Goal: Task Accomplishment & Management: Manage account settings

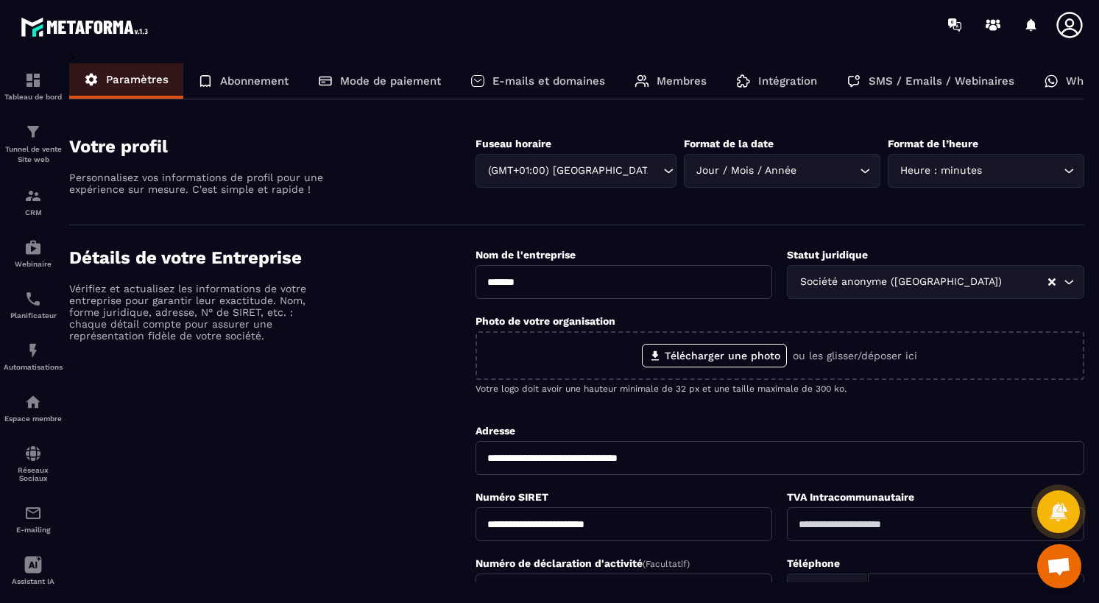
click at [682, 75] on p "Membres" at bounding box center [682, 80] width 50 height 13
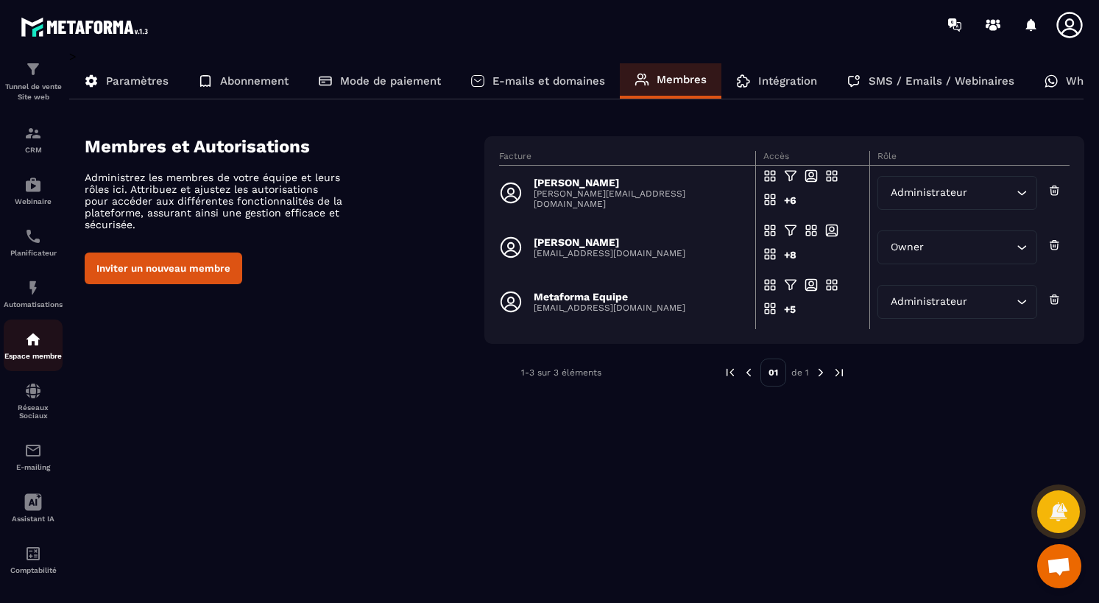
scroll to position [77, 0]
click at [34, 325] on img at bounding box center [33, 333] width 18 height 18
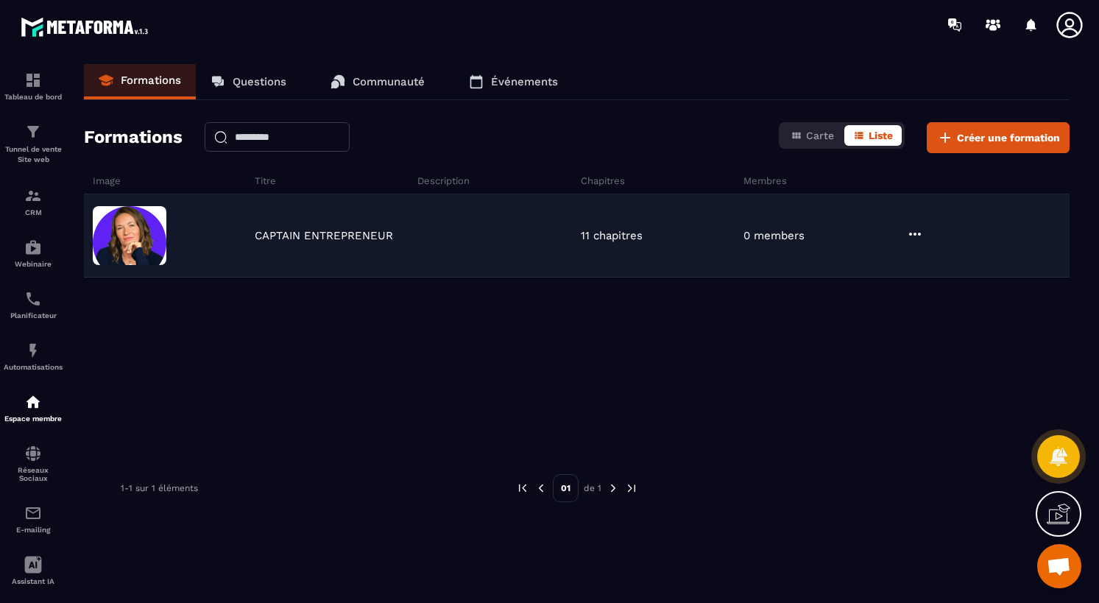
click at [364, 235] on p "CAPTAIN ENTREPRENEUR" at bounding box center [324, 235] width 138 height 13
click at [133, 239] on img at bounding box center [130, 235] width 74 height 59
click at [920, 239] on icon at bounding box center [915, 234] width 18 height 18
click at [945, 256] on button "Modifier" at bounding box center [955, 264] width 92 height 27
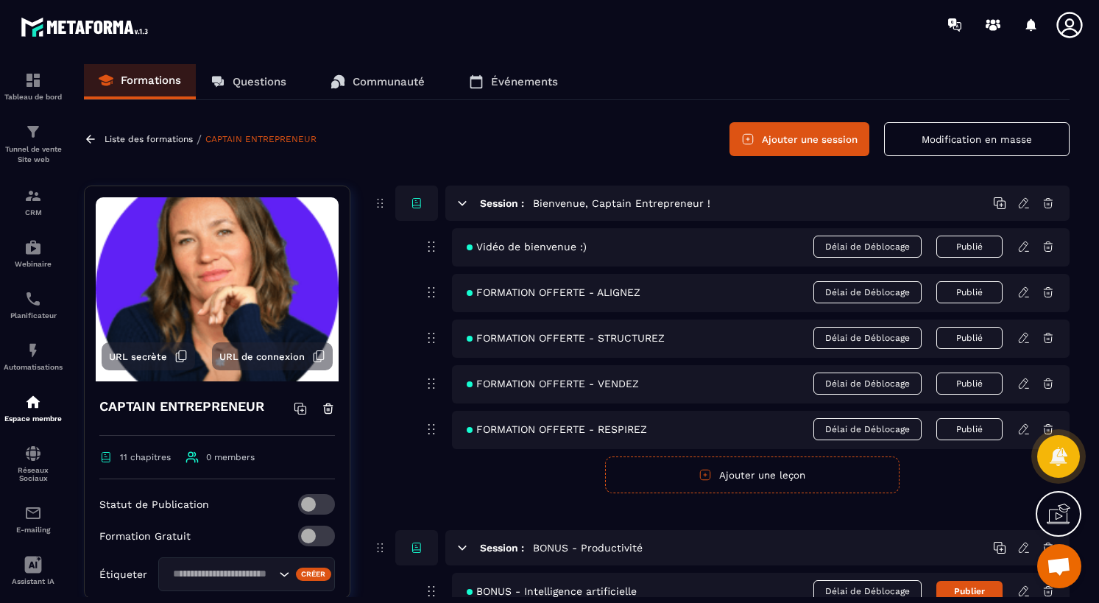
click at [223, 456] on span "0 members" at bounding box center [230, 457] width 49 height 10
click at [188, 454] on icon at bounding box center [192, 457] width 13 height 11
click at [390, 83] on p "Communauté" at bounding box center [389, 81] width 72 height 13
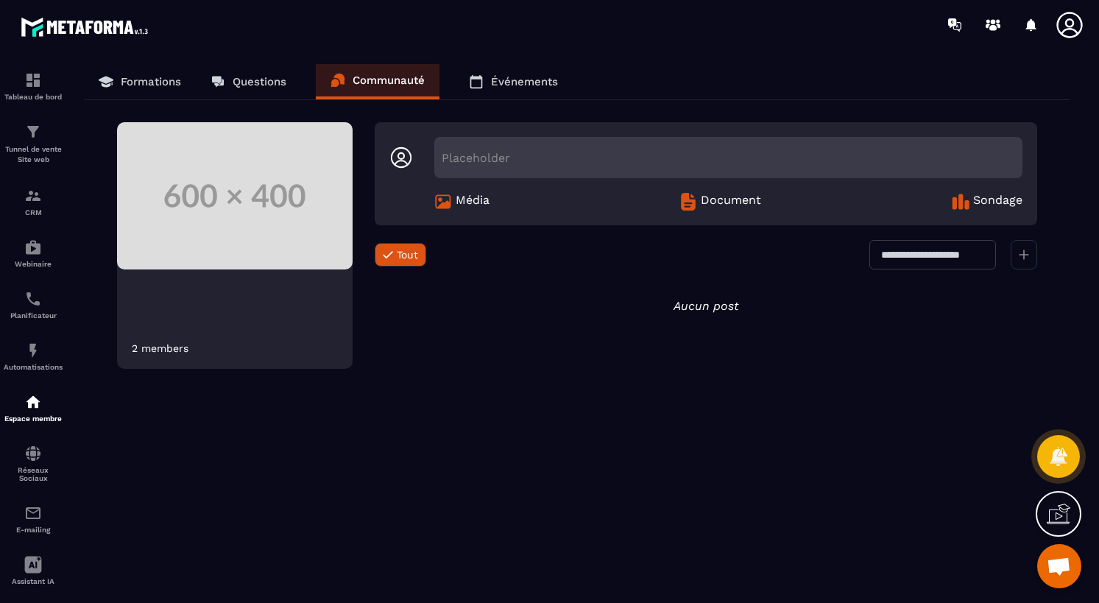
click at [625, 161] on div "Placeholder" at bounding box center [728, 157] width 588 height 41
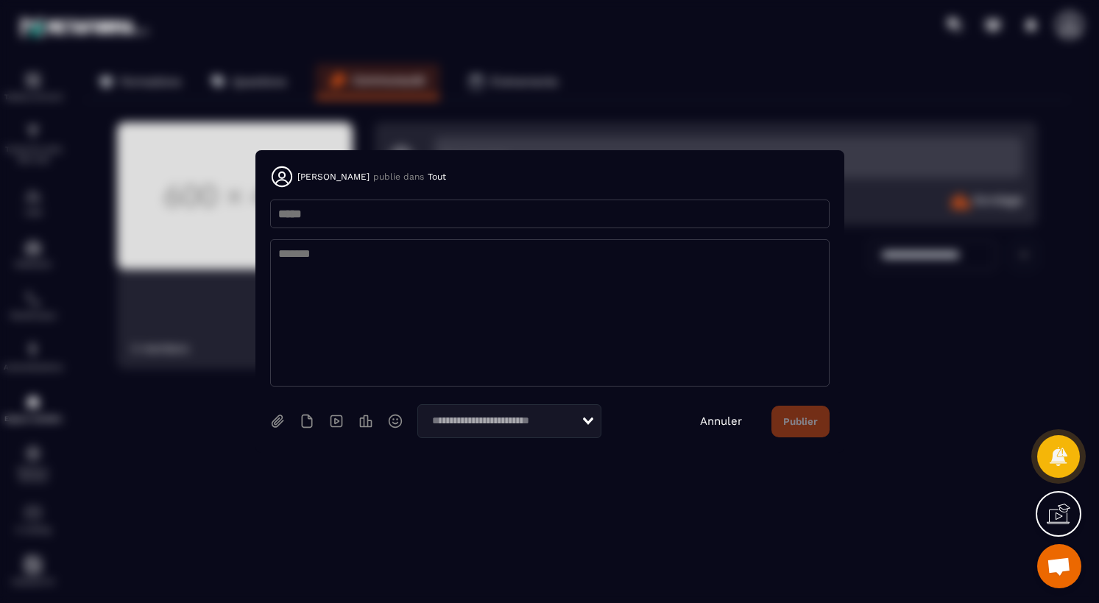
click at [568, 217] on input "Modal window" at bounding box center [550, 214] width 560 height 29
click at [737, 421] on link "Annuler" at bounding box center [721, 421] width 42 height 13
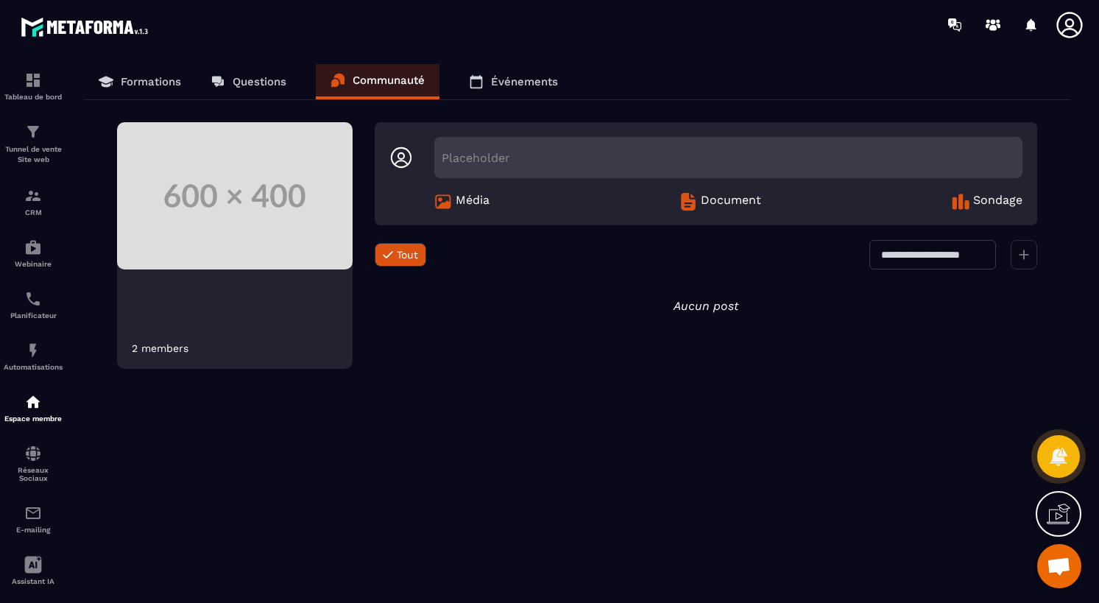
click at [544, 154] on div "Placeholder" at bounding box center [728, 157] width 588 height 41
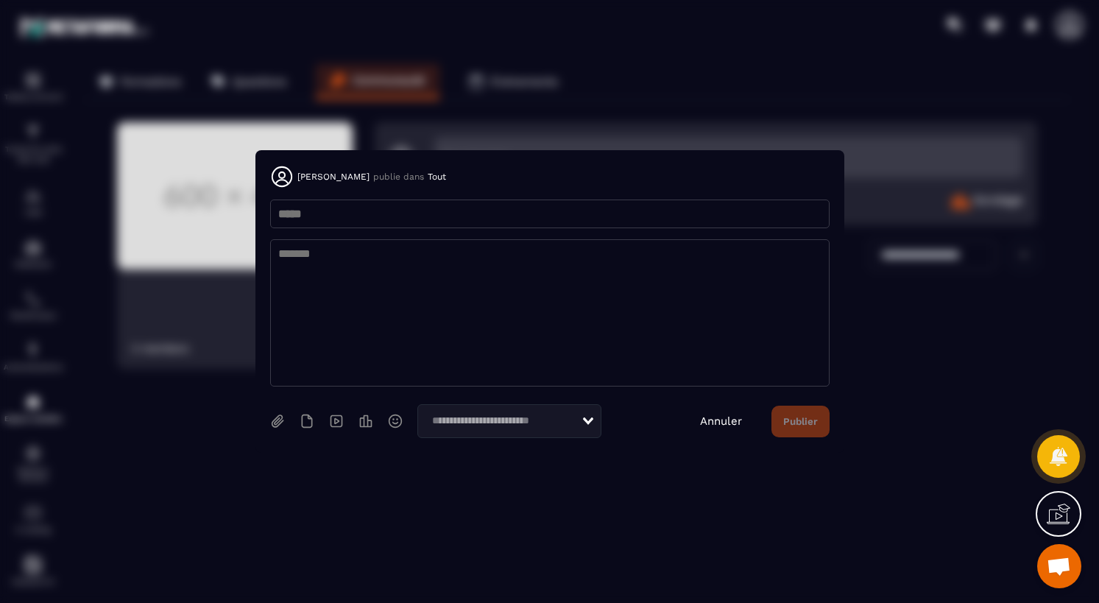
click at [705, 410] on div "Annuler Publier" at bounding box center [765, 422] width 130 height 32
click at [730, 426] on link "Annuler" at bounding box center [721, 421] width 42 height 13
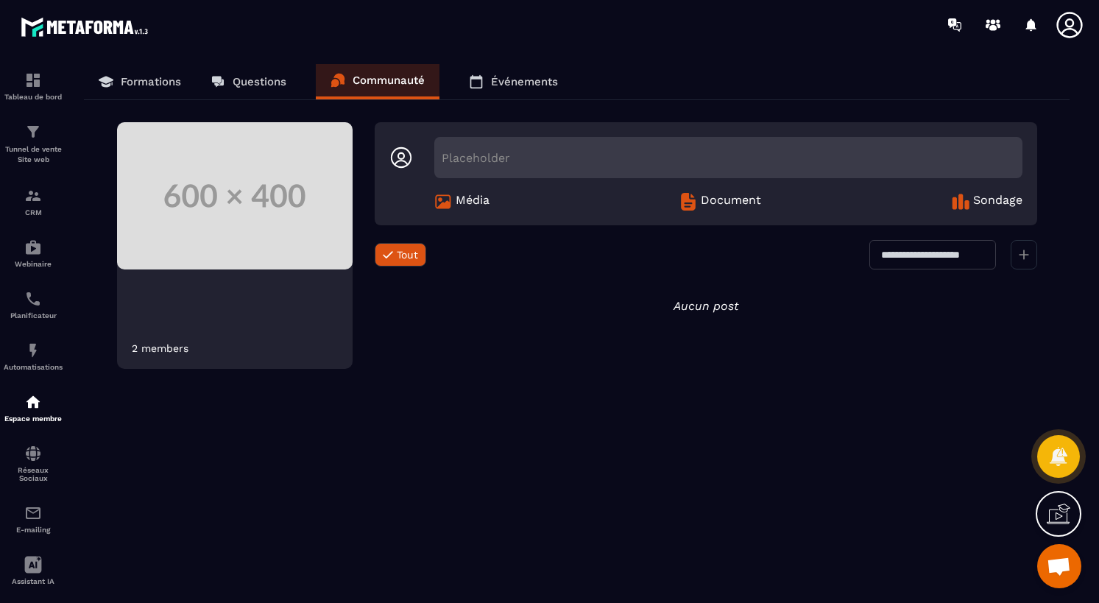
click at [141, 86] on p "Formations" at bounding box center [151, 81] width 60 height 13
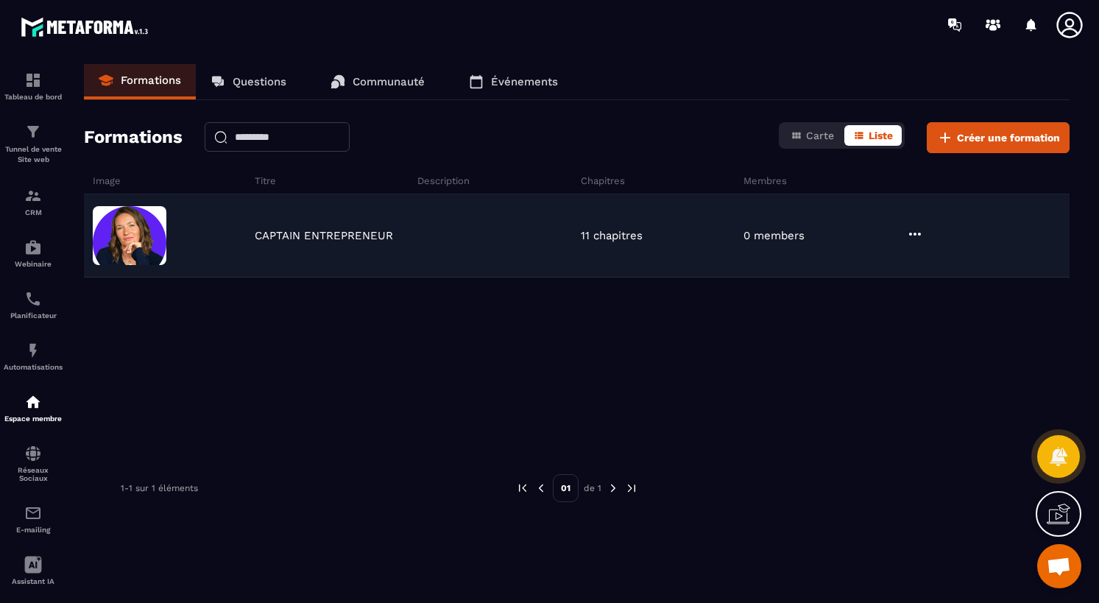
click at [767, 239] on p "0 members" at bounding box center [774, 235] width 61 height 13
click at [917, 233] on icon at bounding box center [915, 234] width 18 height 18
click at [951, 269] on button "Modifier" at bounding box center [955, 264] width 92 height 27
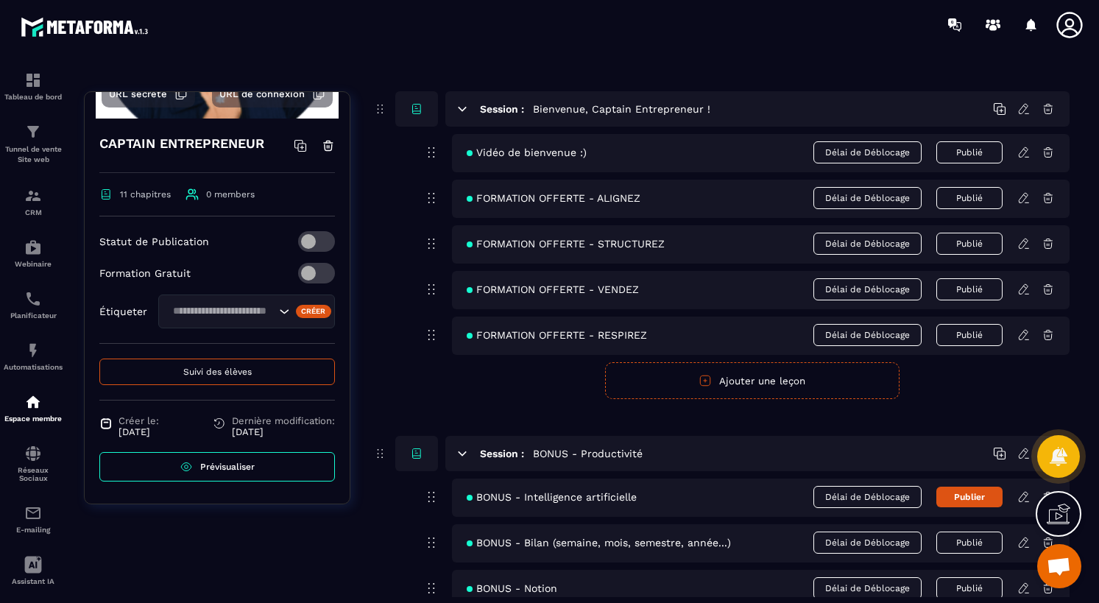
scroll to position [95, 0]
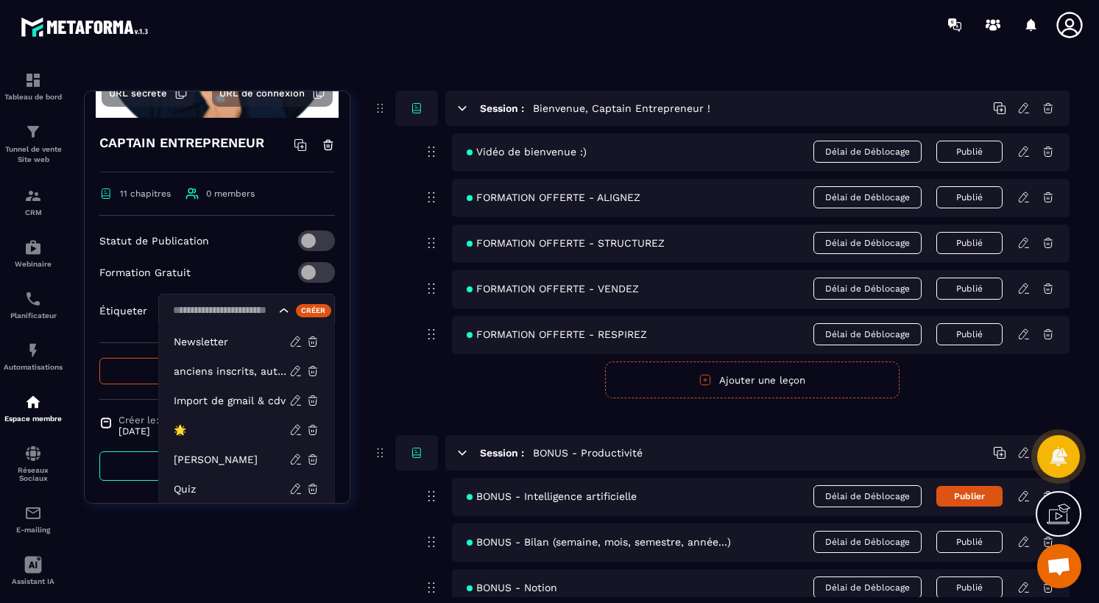
click at [284, 311] on icon "Search for option" at bounding box center [284, 310] width 15 height 15
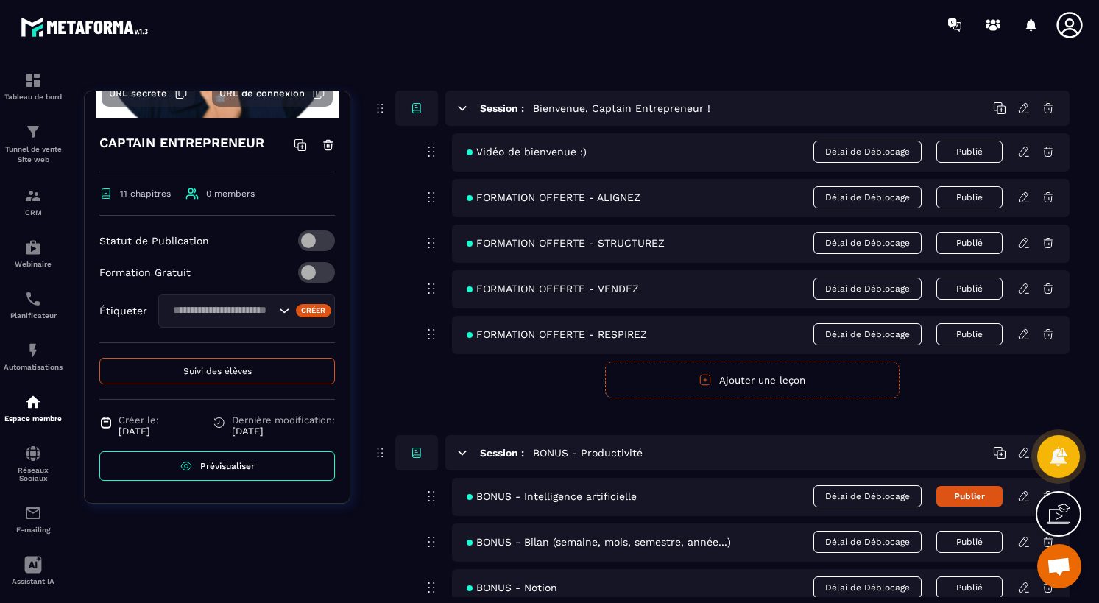
click at [284, 311] on icon "Search for option" at bounding box center [284, 310] width 15 height 15
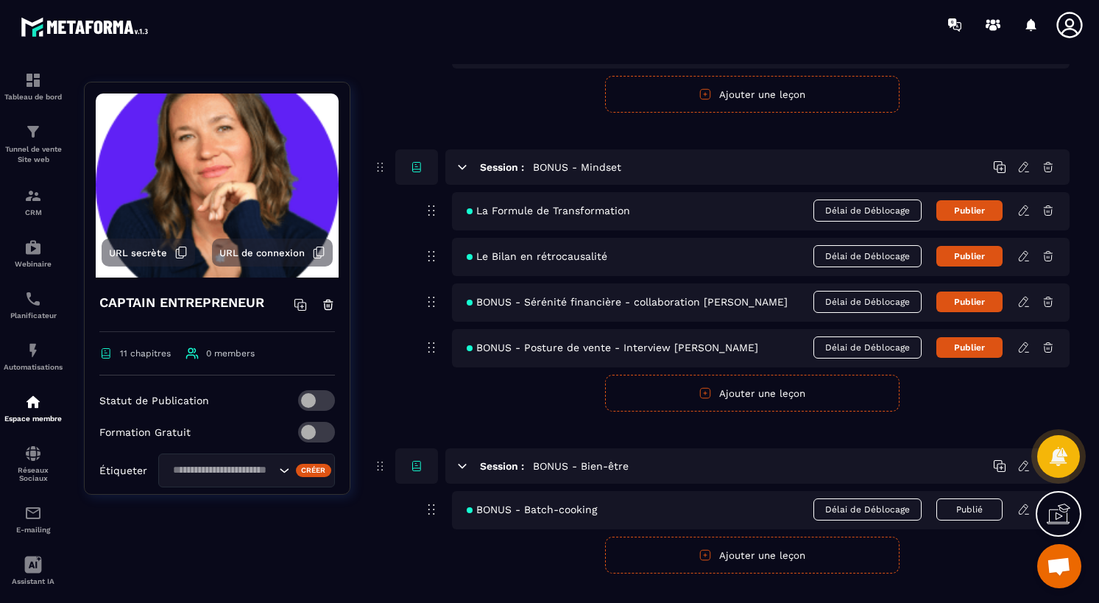
scroll to position [2386, 0]
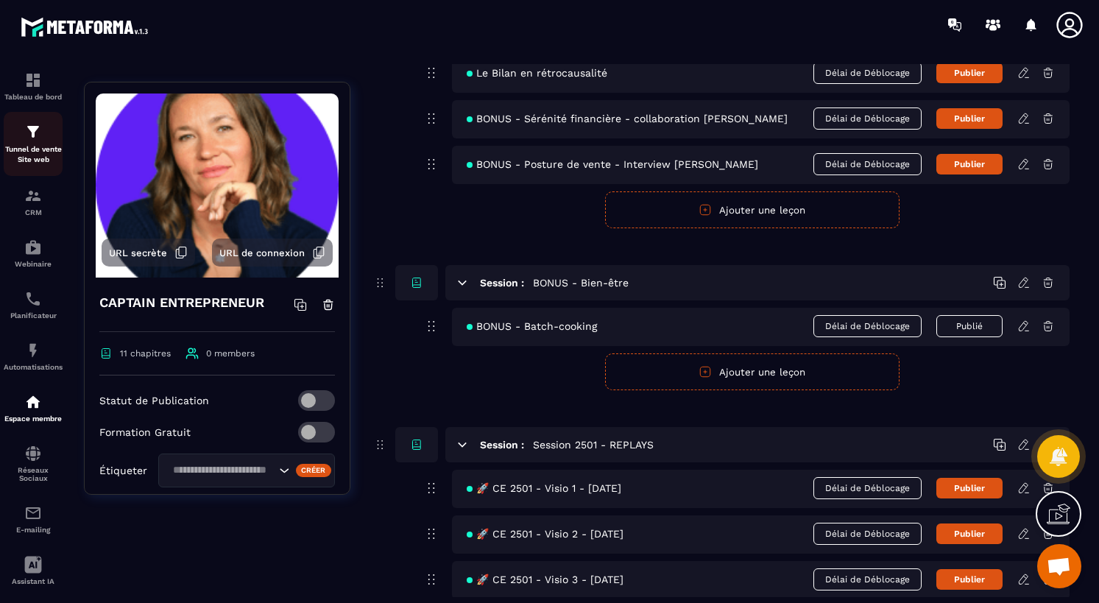
click at [34, 152] on p "Tunnel de vente Site web" at bounding box center [33, 154] width 59 height 21
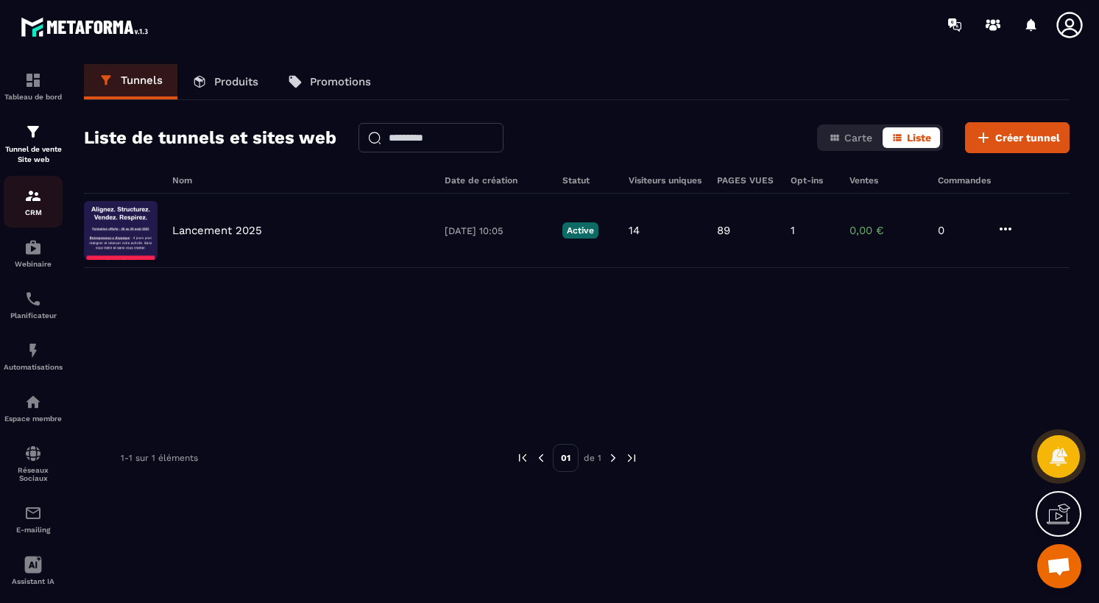
click at [31, 199] on img at bounding box center [33, 196] width 18 height 18
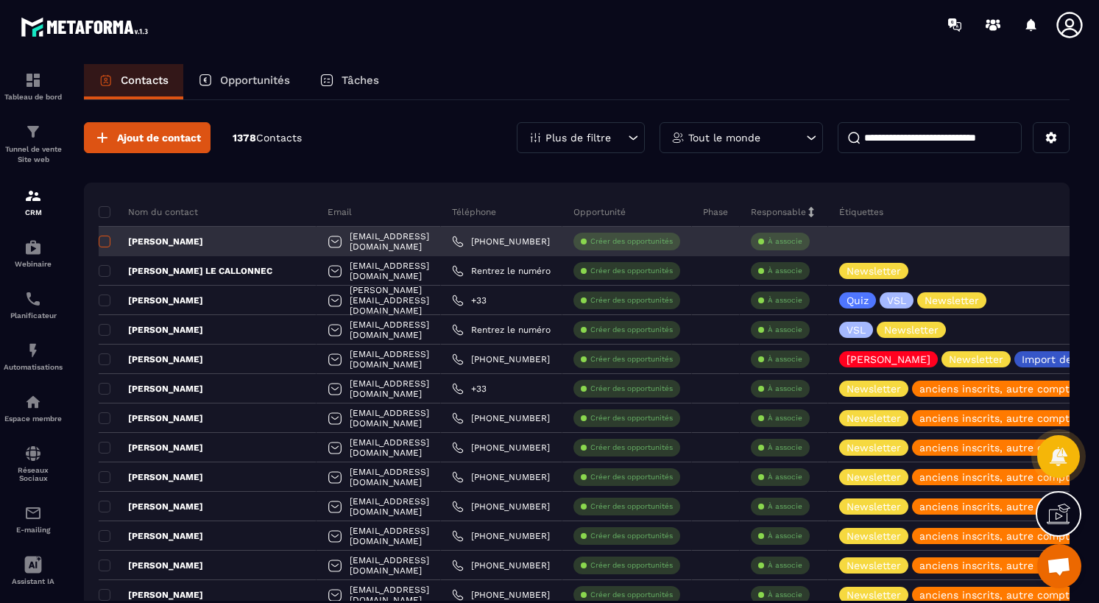
click at [105, 242] on span at bounding box center [105, 242] width 12 height 12
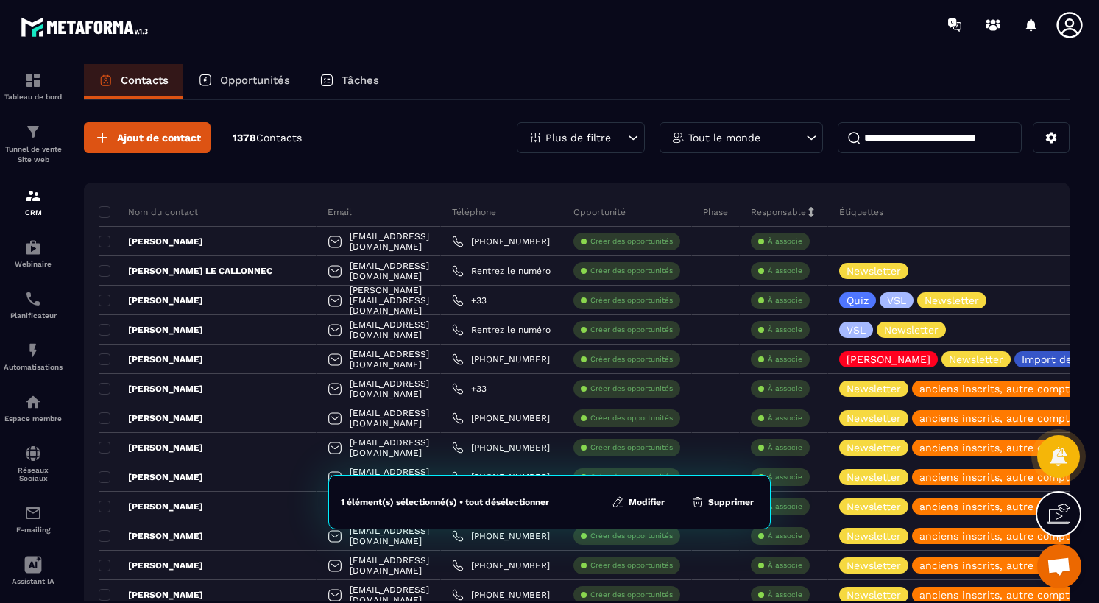
click at [649, 502] on button "Modifier" at bounding box center [638, 502] width 62 height 15
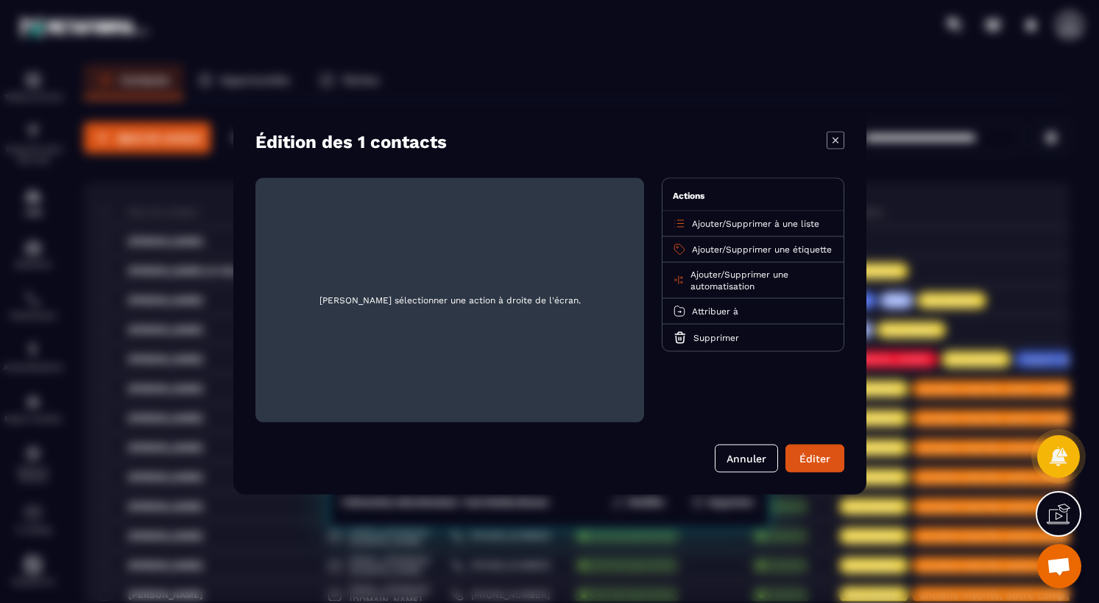
click at [722, 249] on span "Ajouter" at bounding box center [707, 249] width 30 height 10
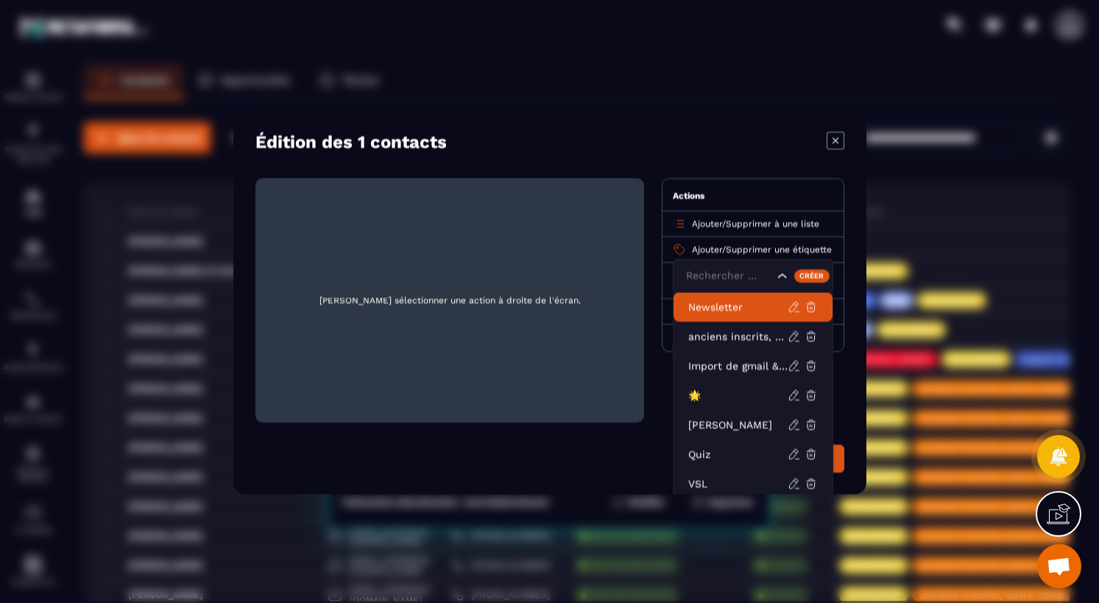
click at [746, 221] on span "Supprimer à une liste" at bounding box center [773, 223] width 94 height 10
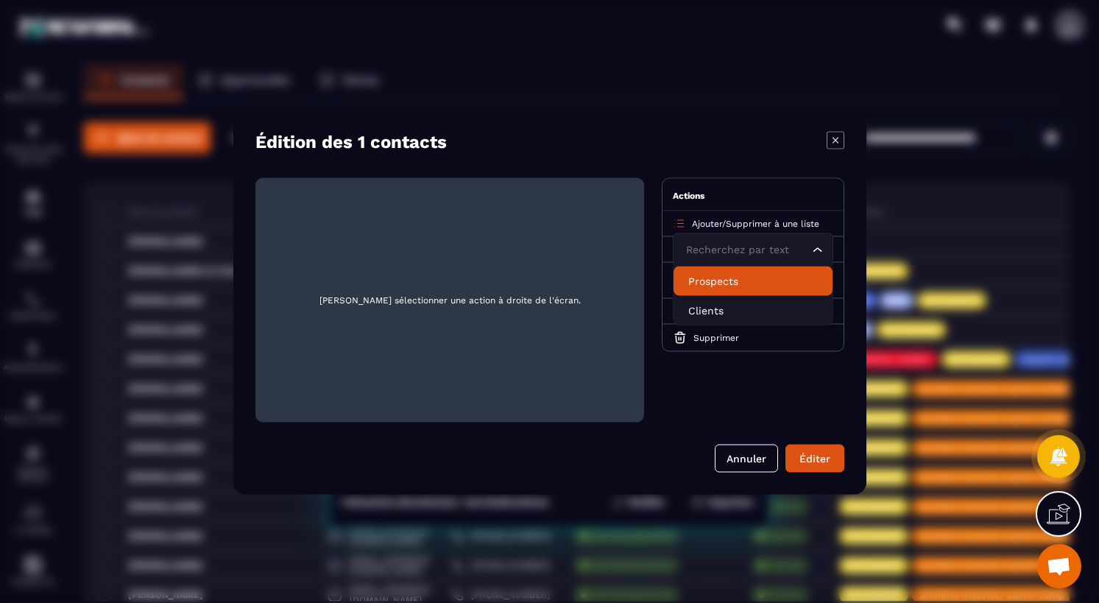
click at [721, 269] on li "Prospects" at bounding box center [753, 280] width 159 height 29
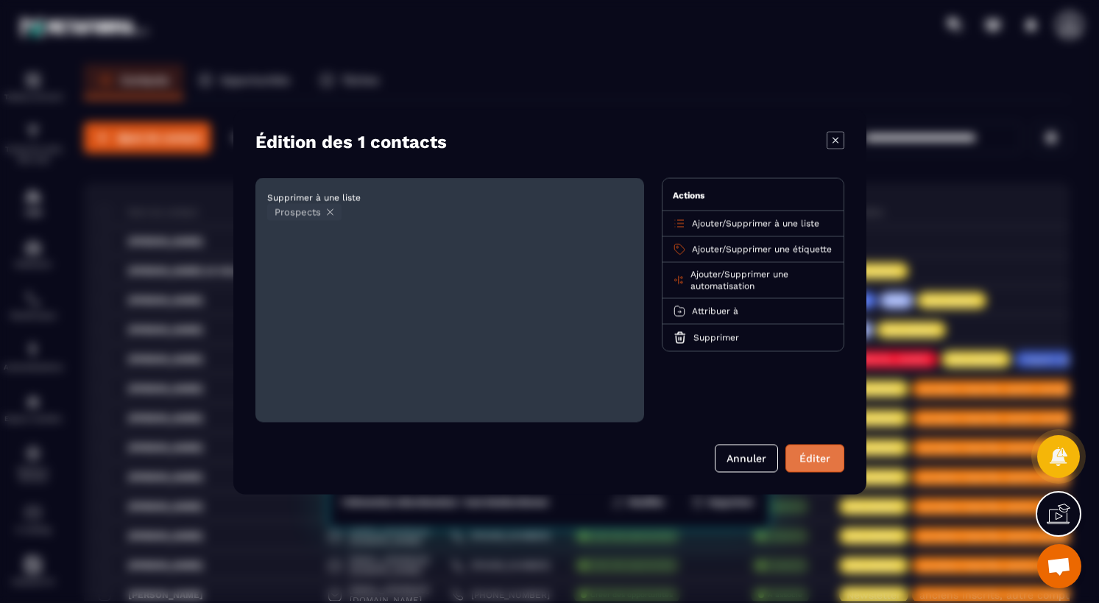
click at [817, 448] on button "Éditer" at bounding box center [815, 458] width 59 height 28
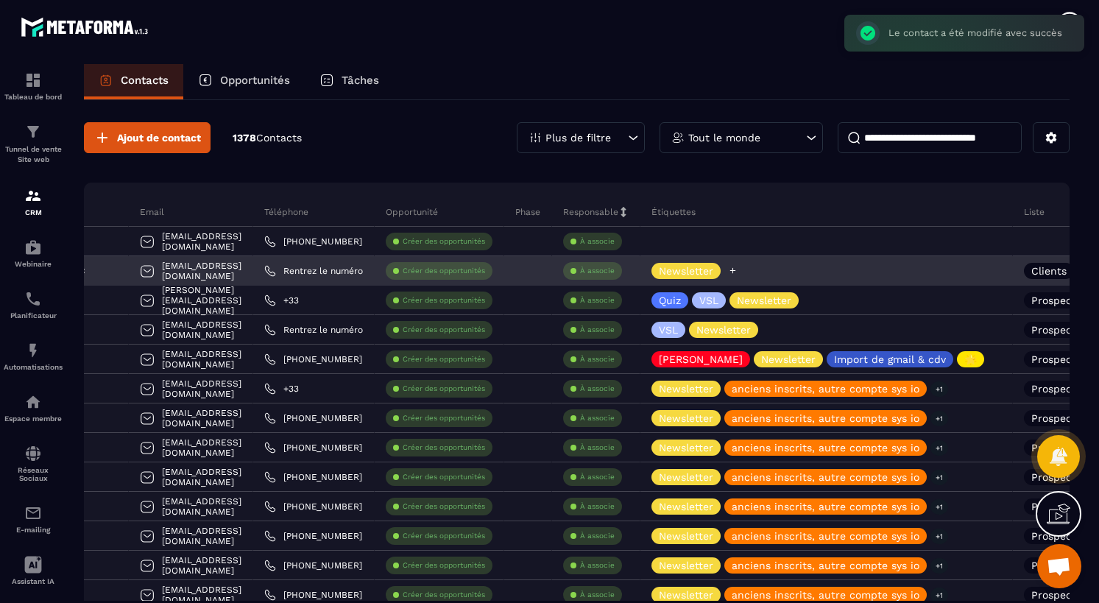
scroll to position [0, 379]
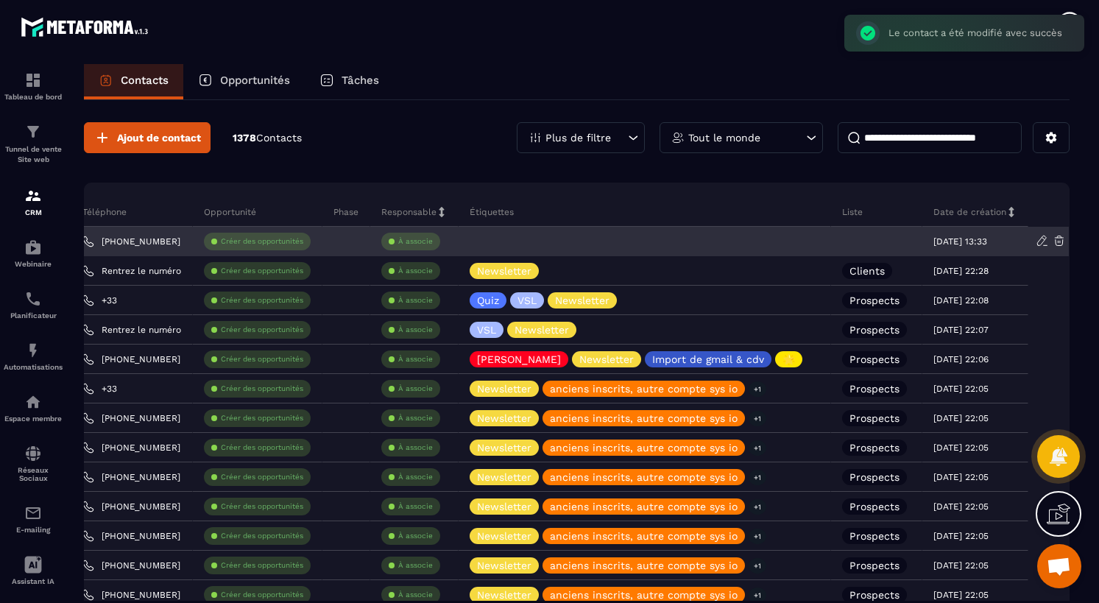
click at [872, 238] on div at bounding box center [876, 241] width 91 height 29
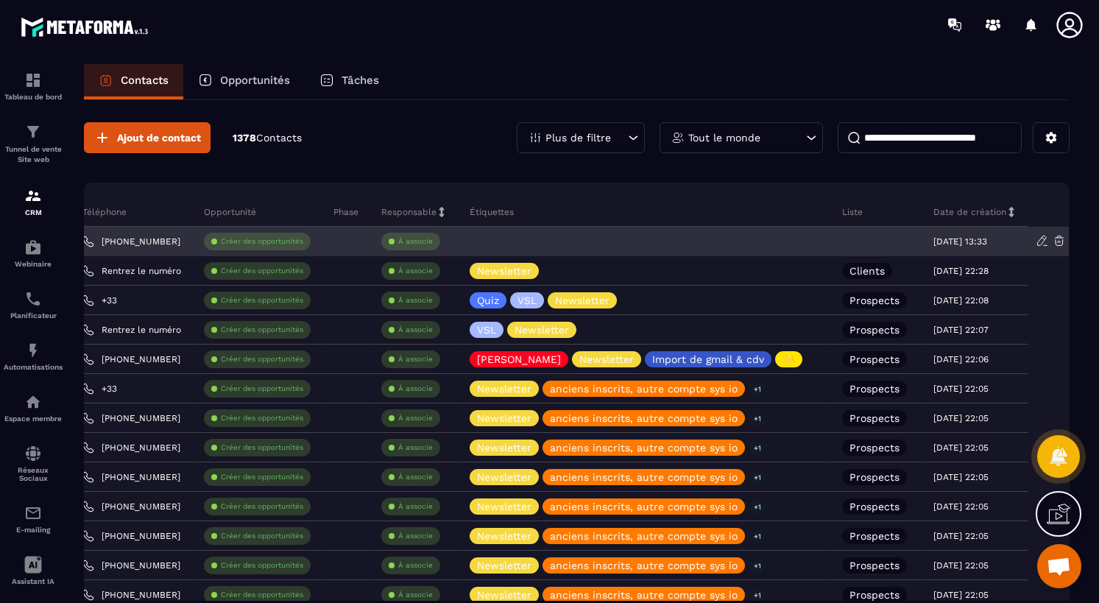
click at [872, 237] on div at bounding box center [876, 241] width 91 height 29
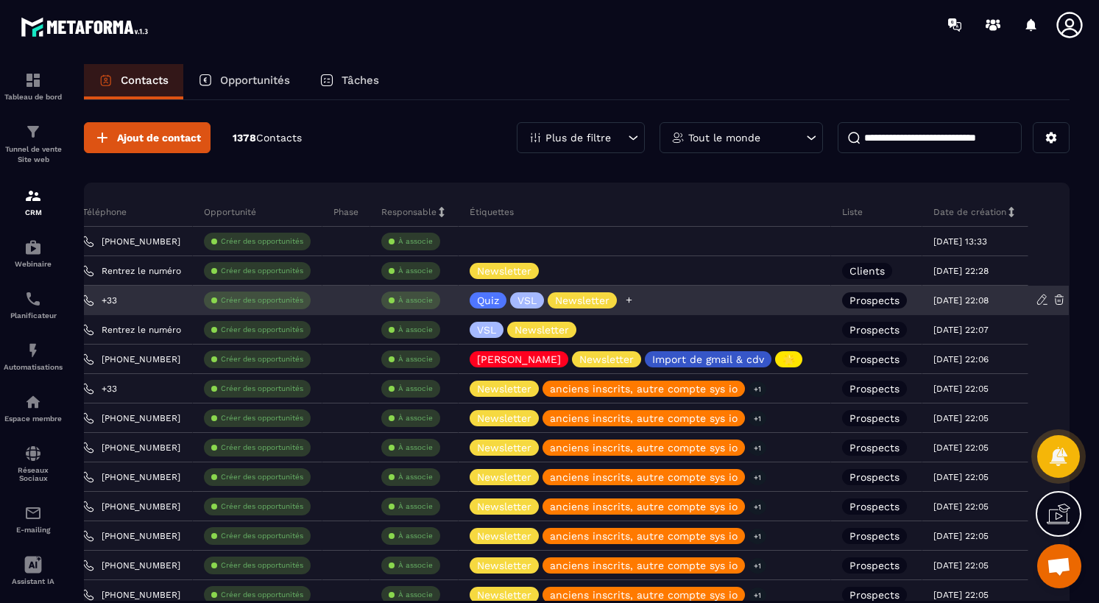
scroll to position [0, 0]
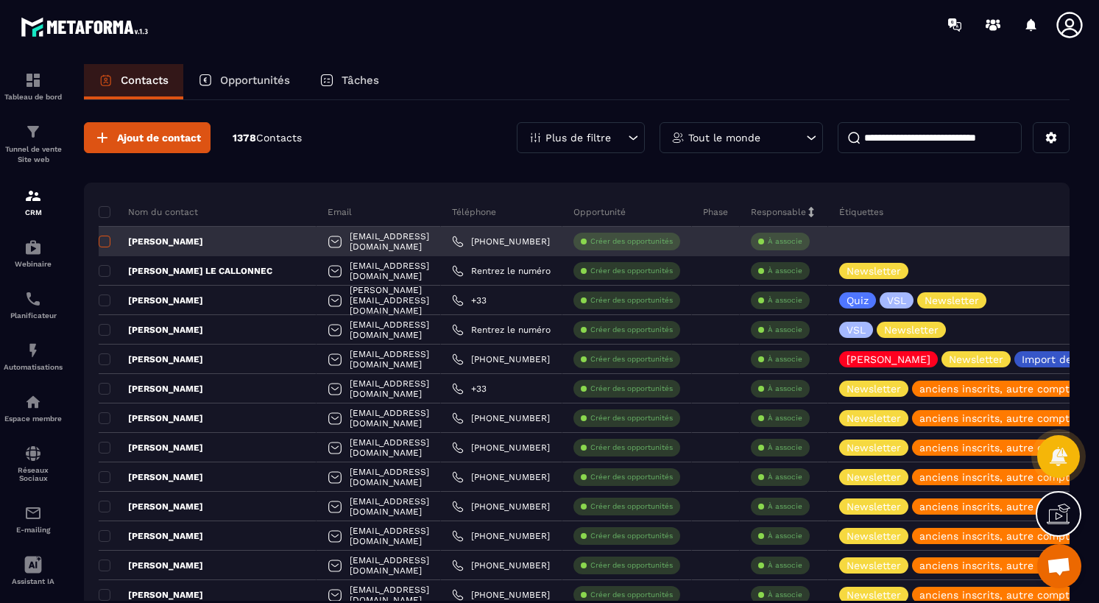
click at [108, 243] on span at bounding box center [105, 242] width 12 height 12
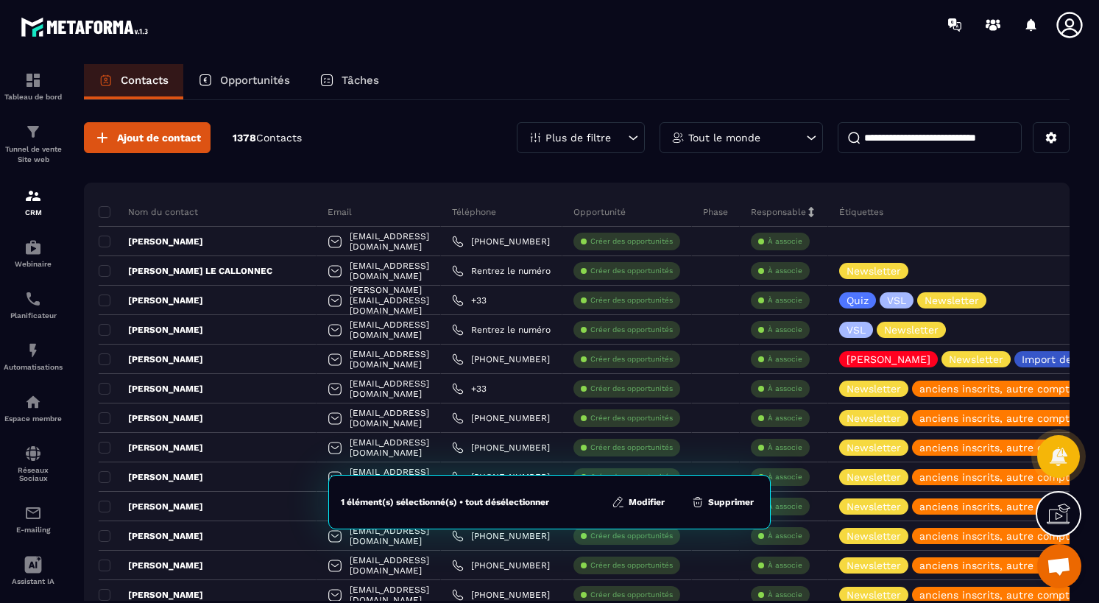
click at [653, 496] on button "Modifier" at bounding box center [638, 502] width 62 height 15
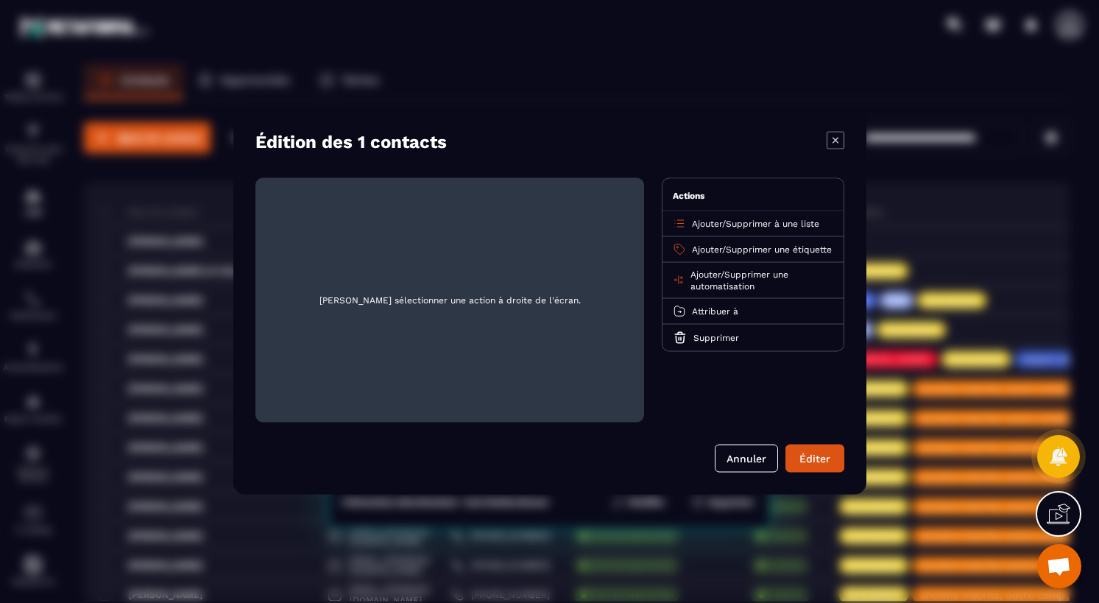
click at [730, 222] on p "Ajouter / Supprimer à une liste" at bounding box center [755, 223] width 127 height 12
click at [687, 221] on div "Ajouter / Supprimer à une liste" at bounding box center [753, 224] width 181 height 26
click at [678, 225] on icon "Modal window" at bounding box center [679, 222] width 13 height 13
click at [716, 229] on div "Ajouter / Supprimer à une liste" at bounding box center [753, 224] width 181 height 26
click at [779, 221] on span "Supprimer à une liste" at bounding box center [773, 223] width 94 height 10
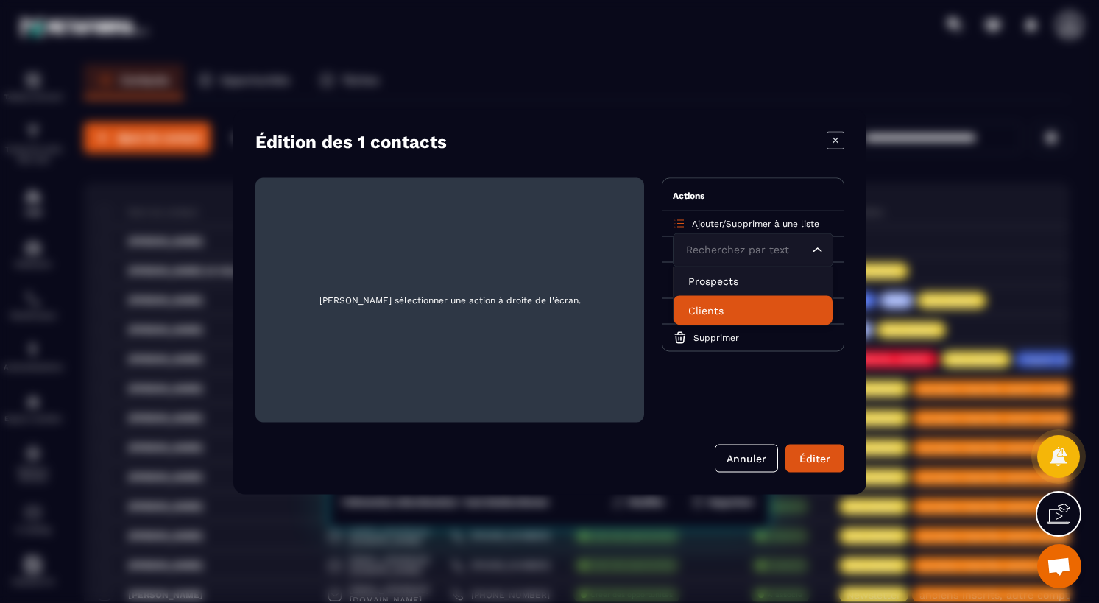
click at [708, 309] on p "Clients" at bounding box center [753, 310] width 130 height 15
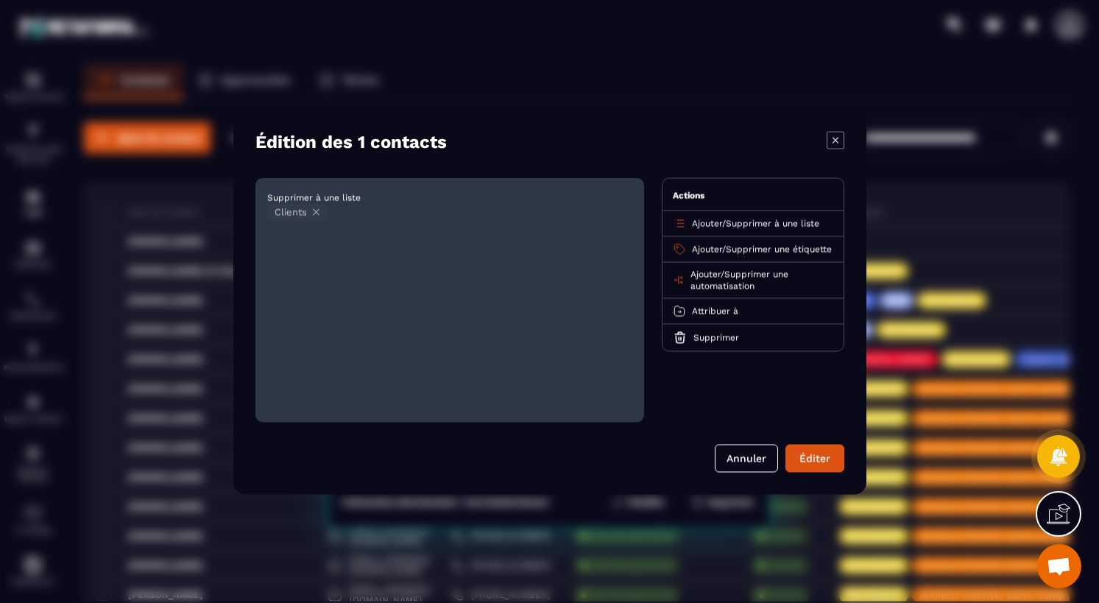
click at [746, 247] on span "Supprimer une étiquette" at bounding box center [779, 249] width 106 height 10
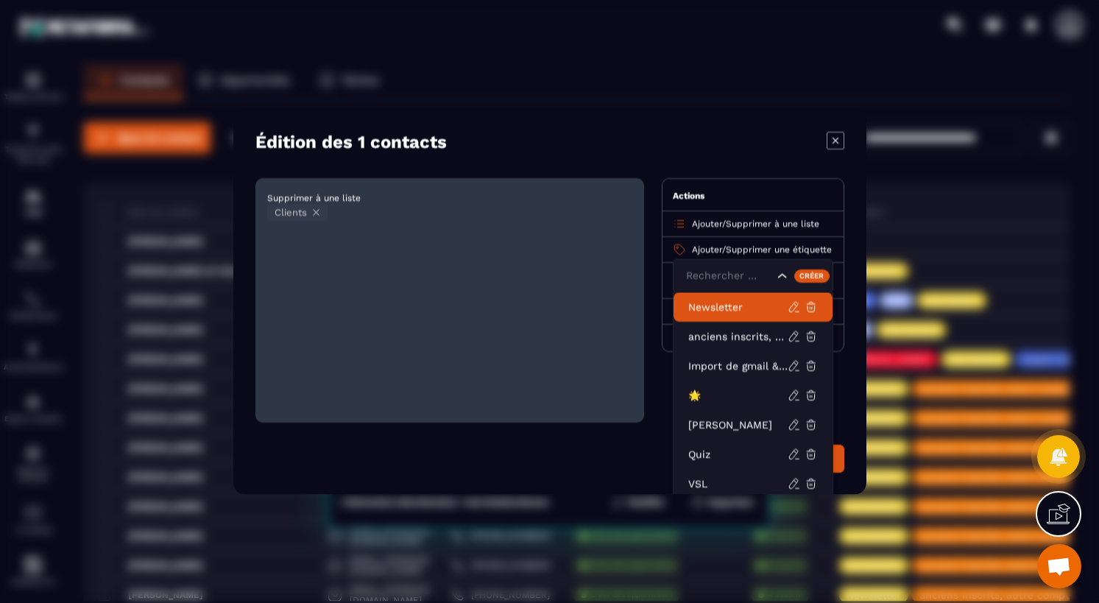
click at [775, 225] on span "Supprimer à une liste" at bounding box center [773, 223] width 94 height 10
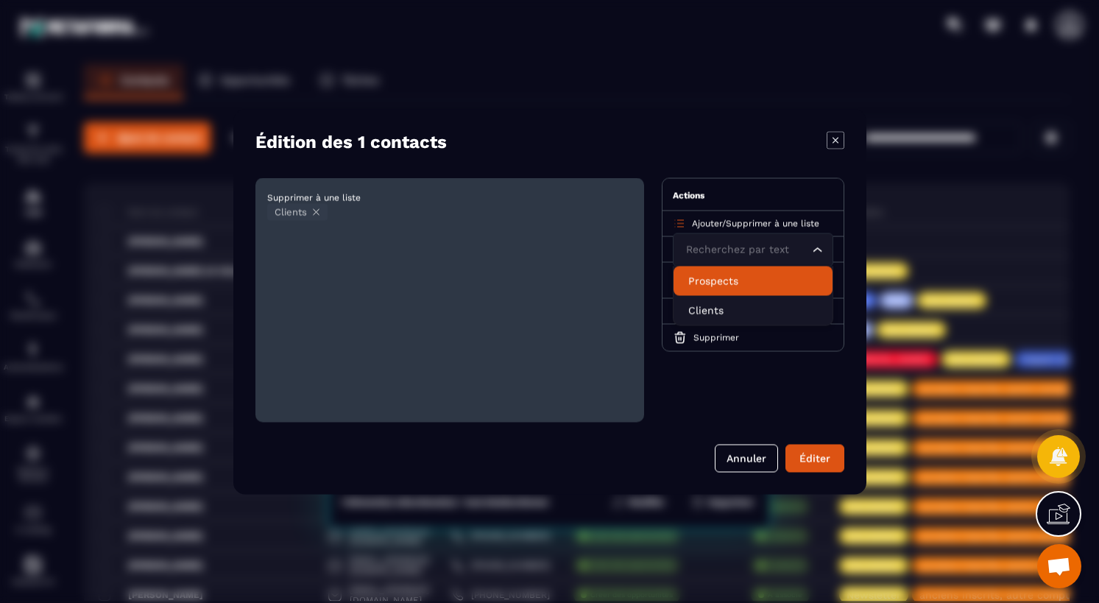
click at [717, 280] on p "Prospects" at bounding box center [753, 280] width 130 height 15
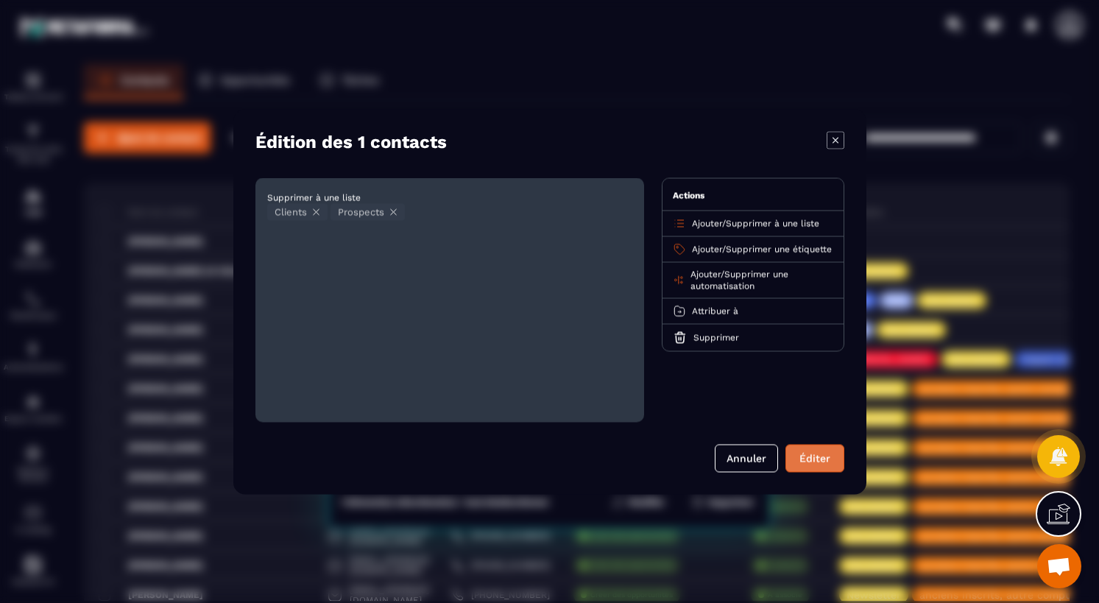
click at [822, 456] on button "Éditer" at bounding box center [815, 458] width 59 height 28
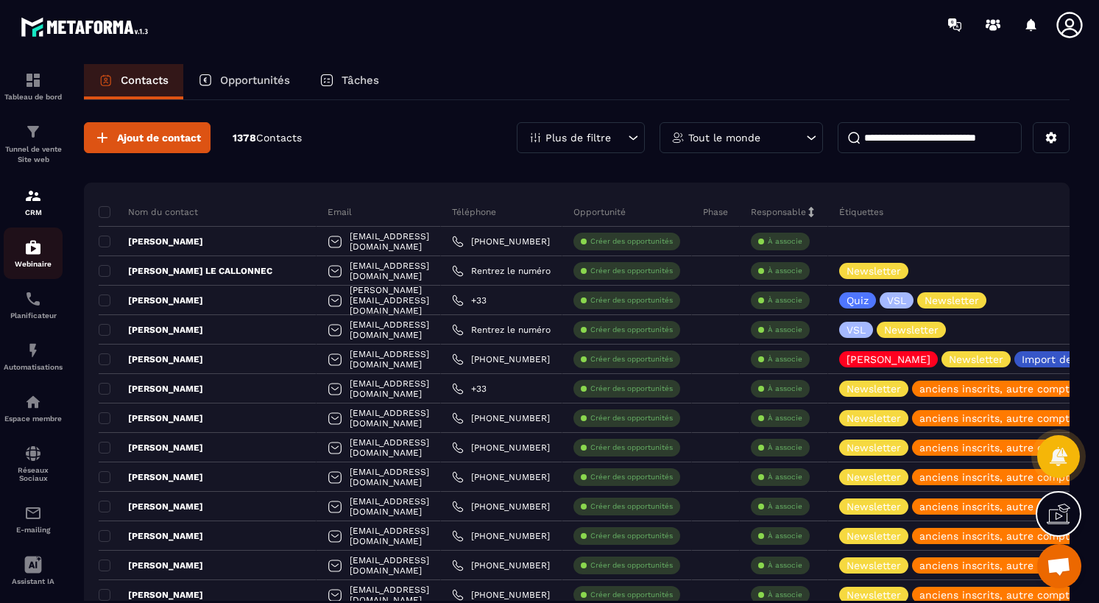
click at [43, 258] on div "Webinaire" at bounding box center [33, 253] width 59 height 29
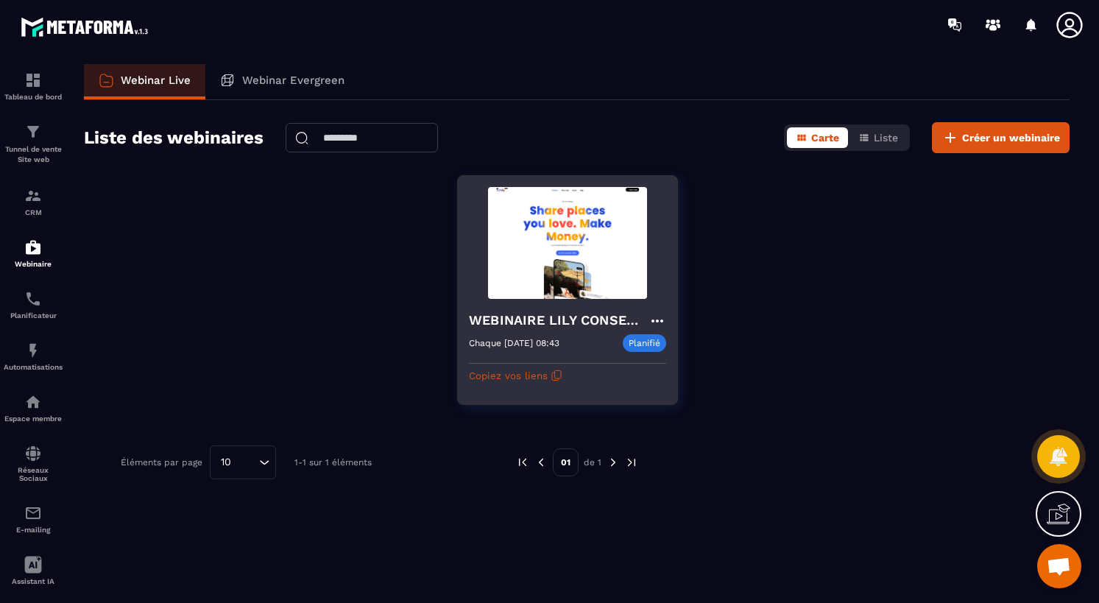
click at [581, 320] on h4 "WEBINAIRE LILY CONSEILS" at bounding box center [559, 320] width 180 height 21
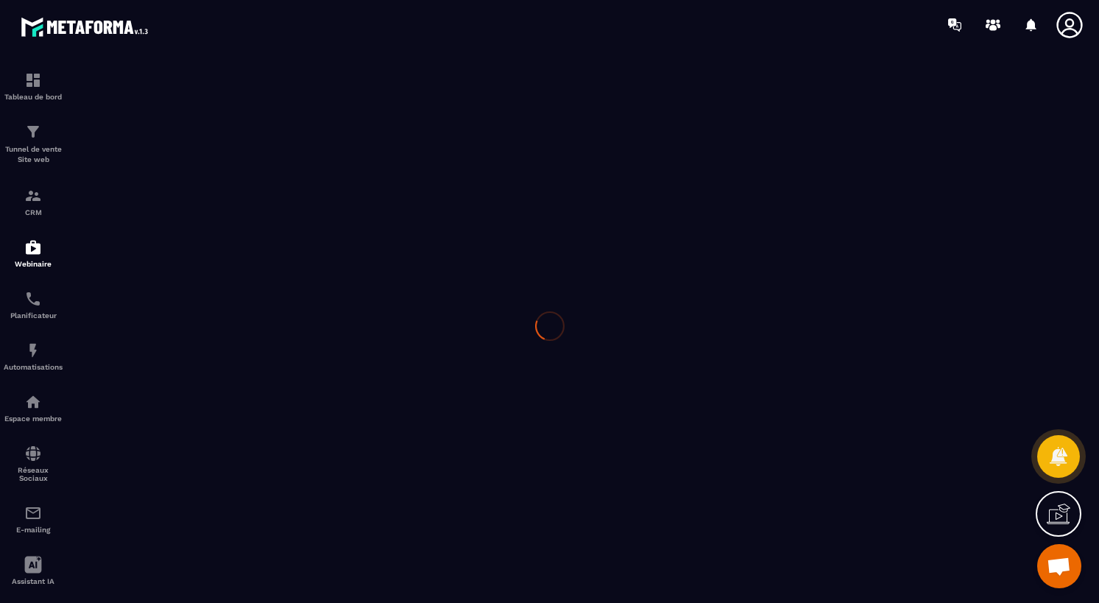
type input "**********"
type textarea "**********"
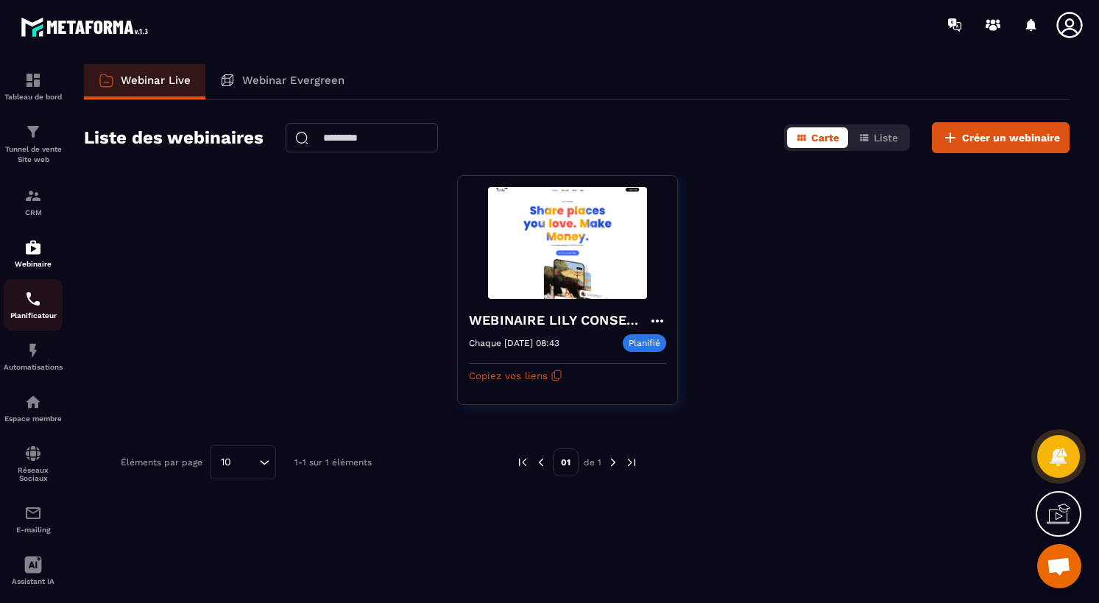
click at [27, 300] on img at bounding box center [33, 299] width 18 height 18
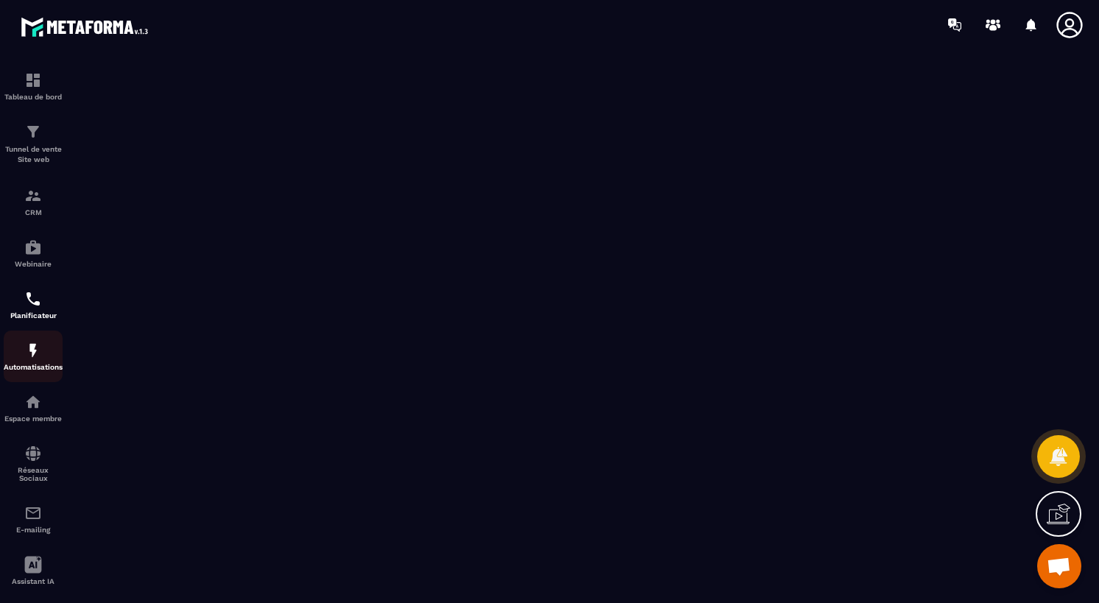
click at [38, 359] on img at bounding box center [33, 351] width 18 height 18
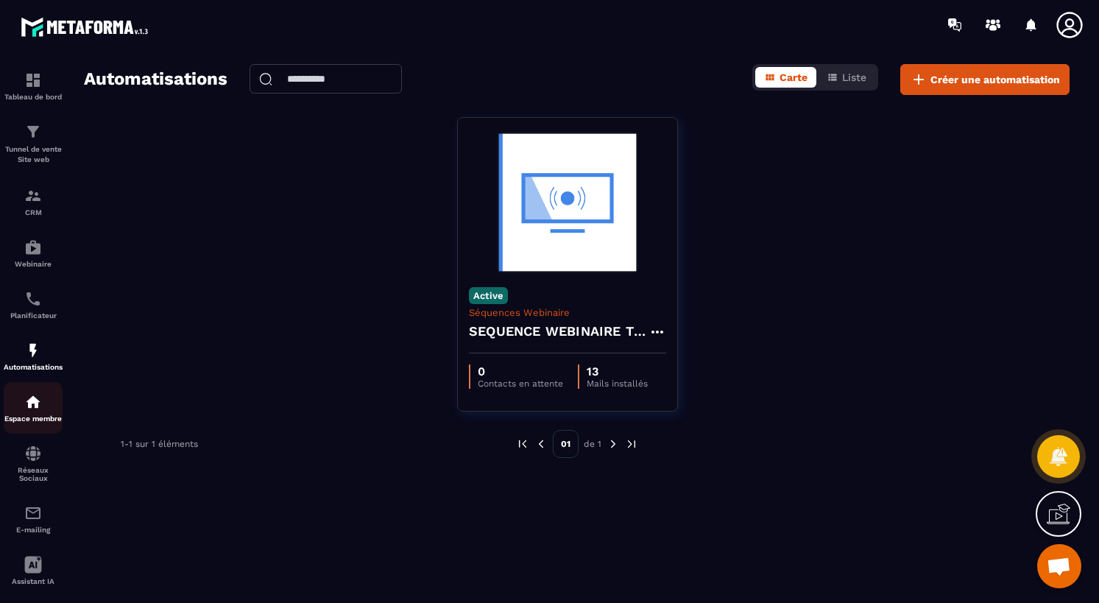
click at [37, 411] on img at bounding box center [33, 402] width 18 height 18
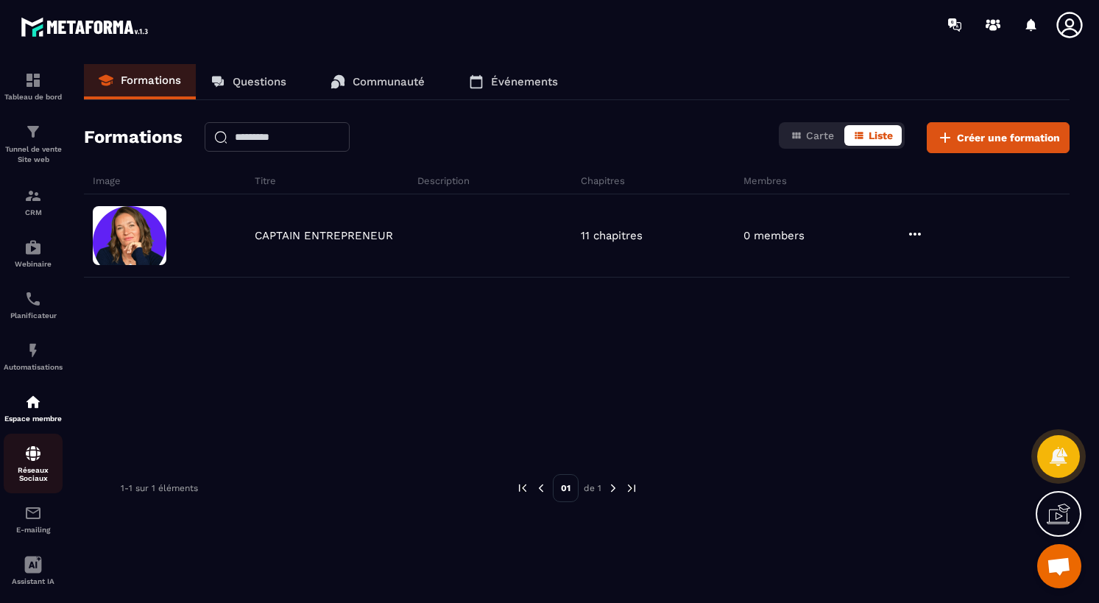
click at [32, 462] on img at bounding box center [33, 454] width 18 height 18
